Goal: Information Seeking & Learning: Learn about a topic

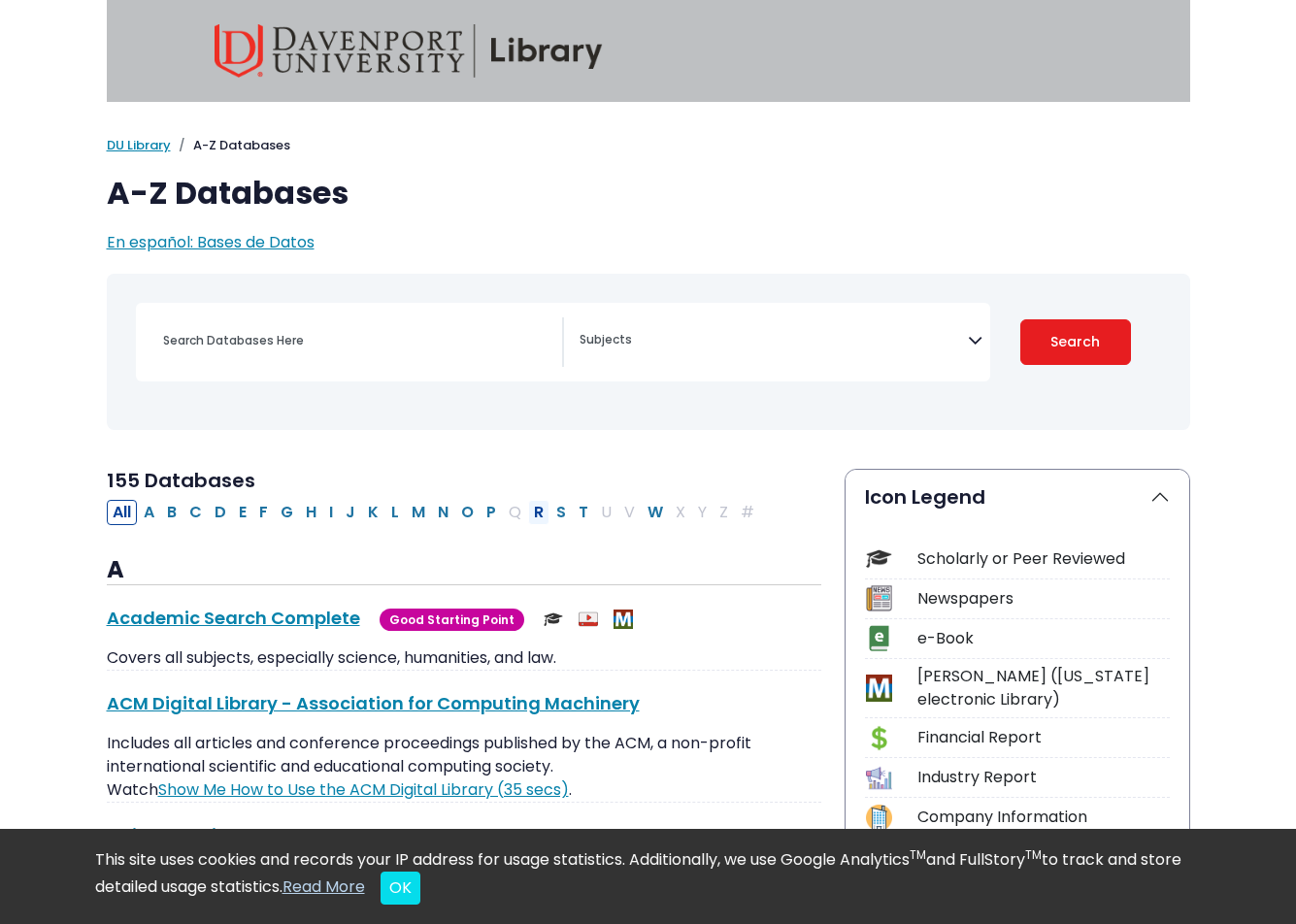
click at [548, 513] on button "R" at bounding box center [539, 513] width 22 height 26
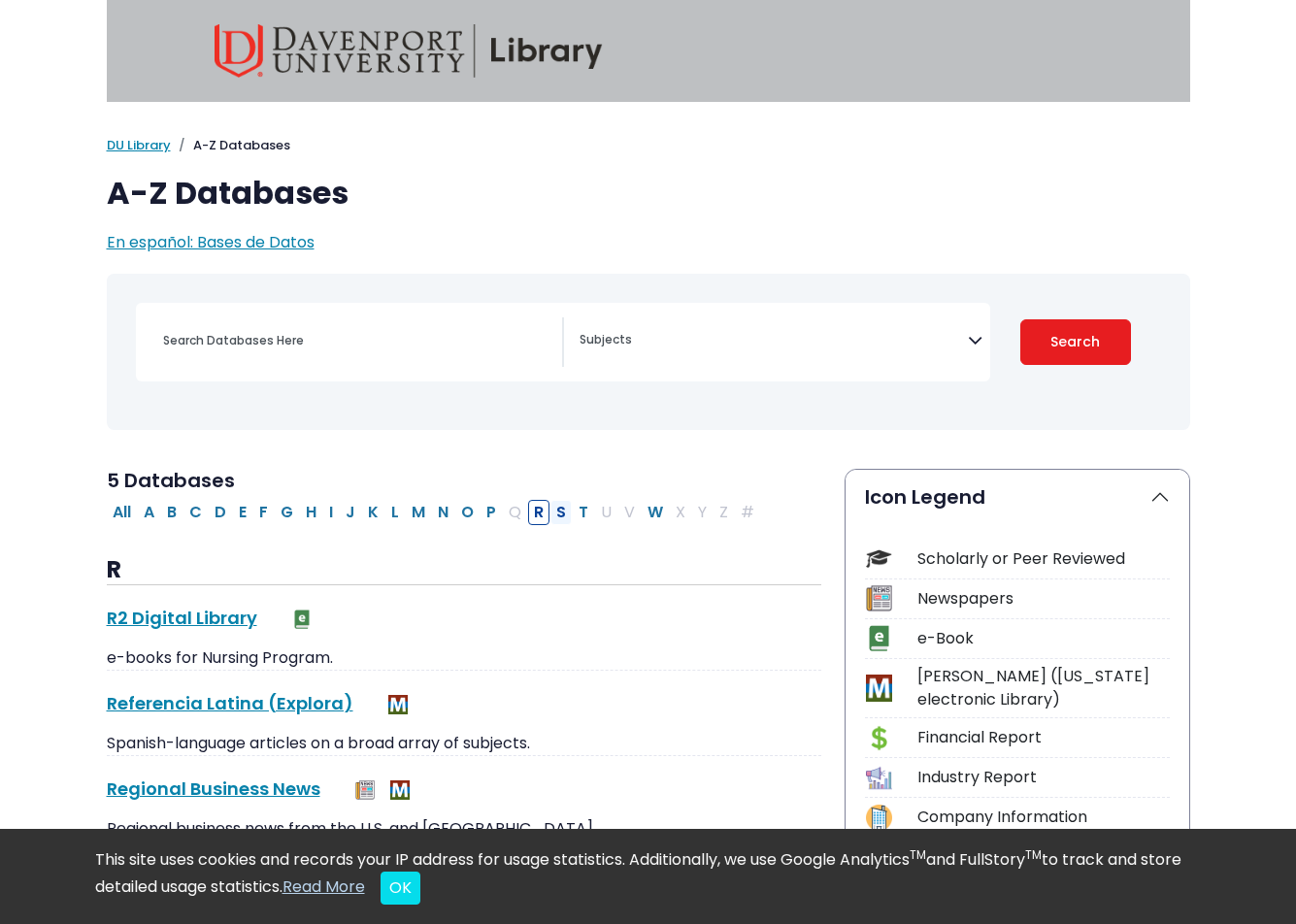
click at [556, 514] on button "S" at bounding box center [561, 513] width 22 height 26
select select "Database Subject Filter"
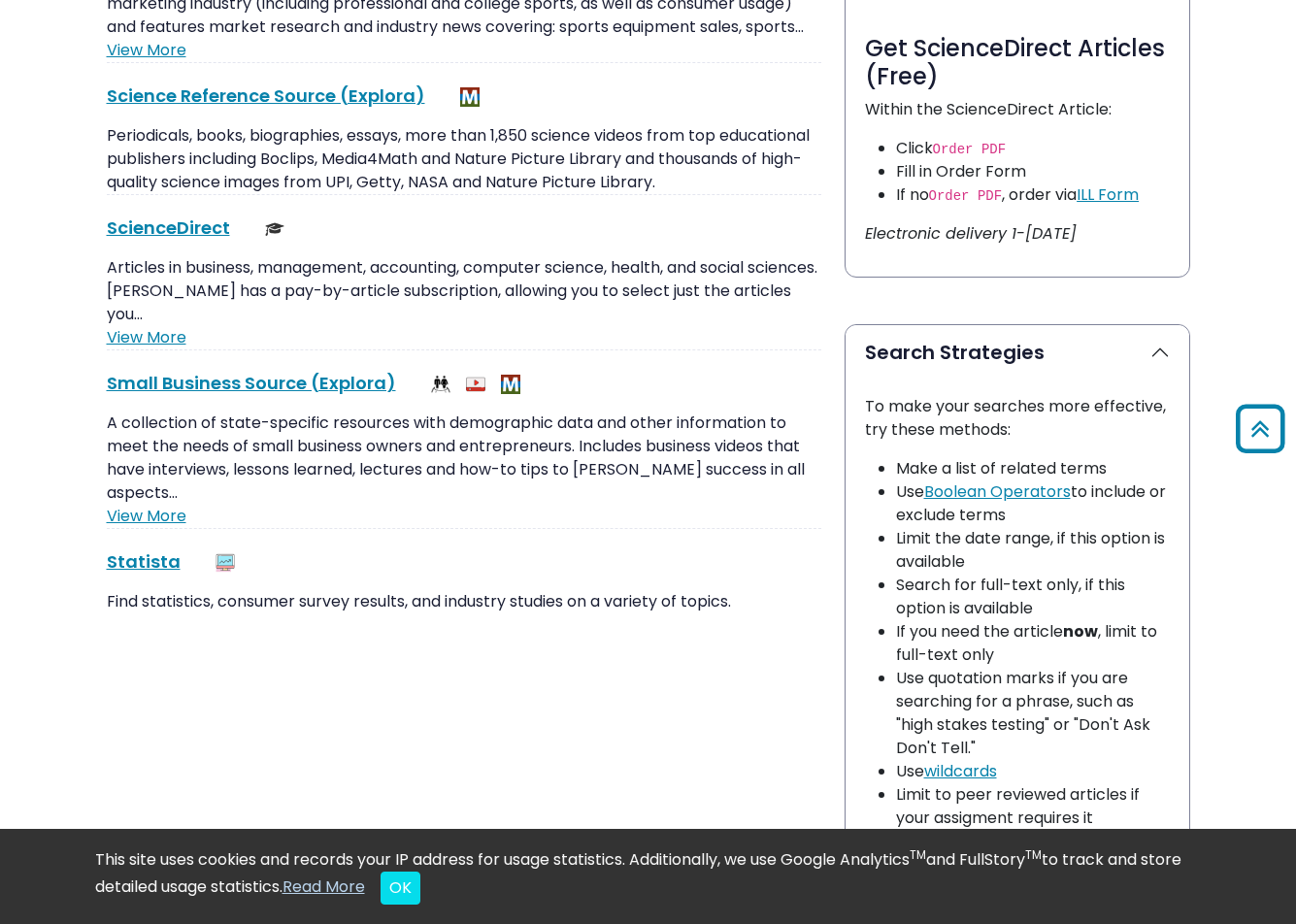
scroll to position [1311, 0]
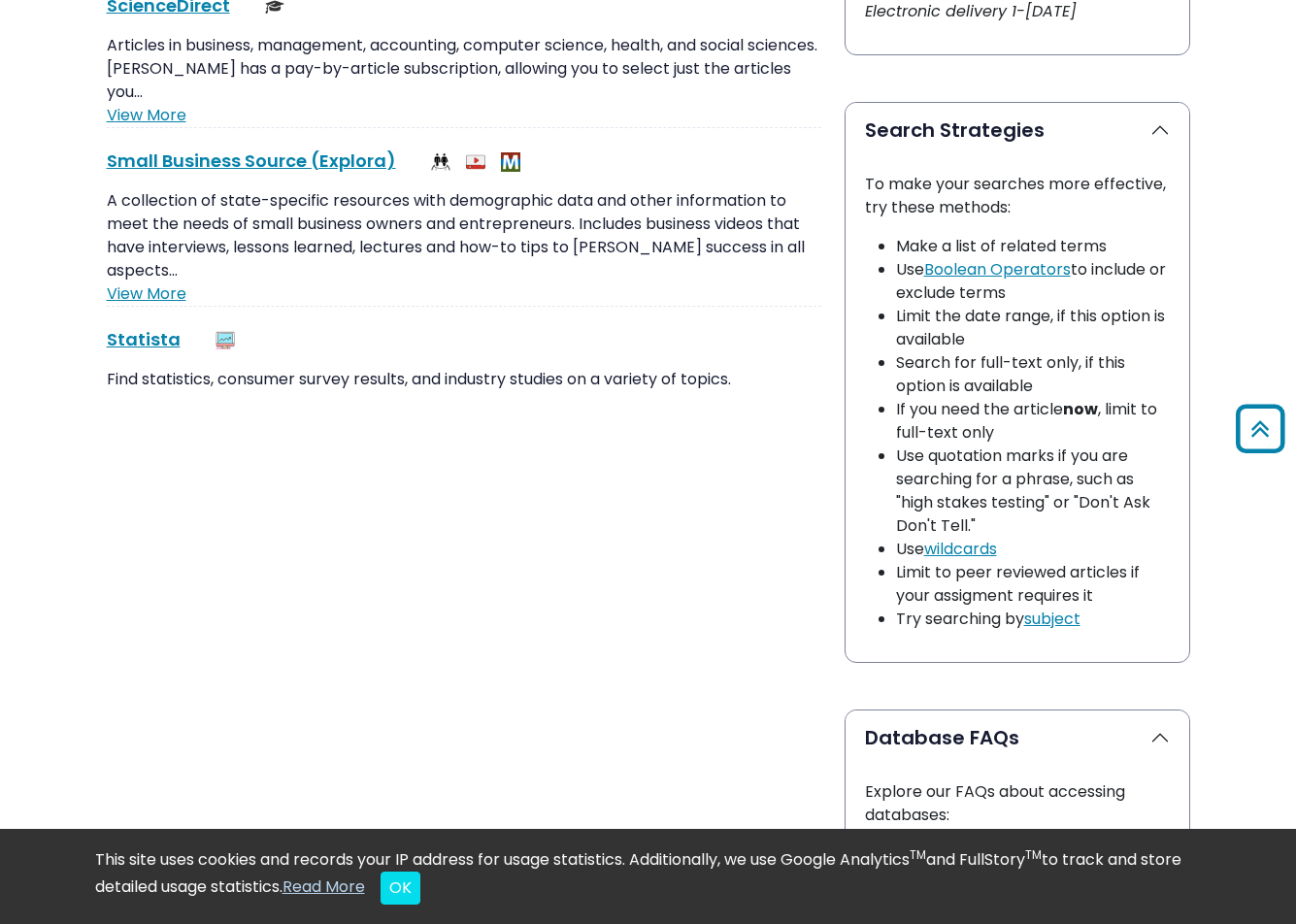
click at [164, 329] on div "Statista This link opens in a new window Find statistics, consumer survey resul…" at bounding box center [464, 359] width 715 height 65
click at [162, 327] on link "Statista This link opens in a new window" at bounding box center [144, 339] width 74 height 25
